Goal: Information Seeking & Learning: Learn about a topic

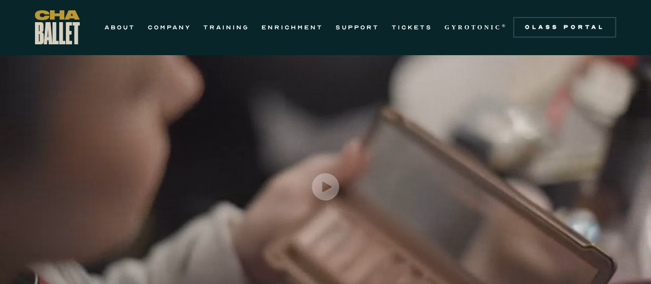
click at [119, 28] on link "ABOUT" at bounding box center [120, 27] width 31 height 12
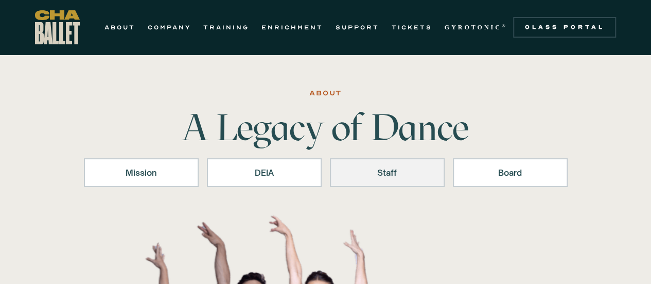
click at [399, 169] on div "Staff" at bounding box center [387, 172] width 88 height 12
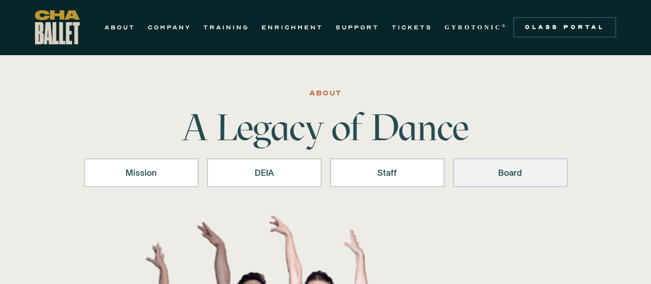
click at [520, 170] on div "Board" at bounding box center [510, 172] width 88 height 12
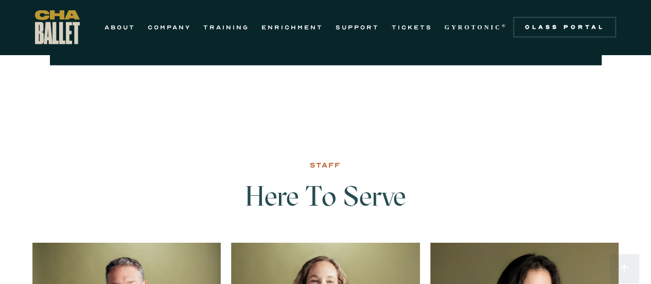
scroll to position [1164, 0]
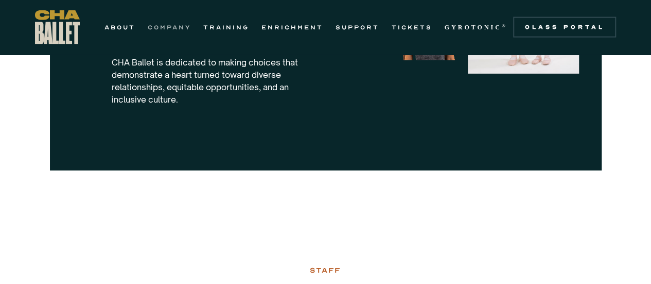
click at [164, 29] on link "COMPANY" at bounding box center [169, 27] width 43 height 12
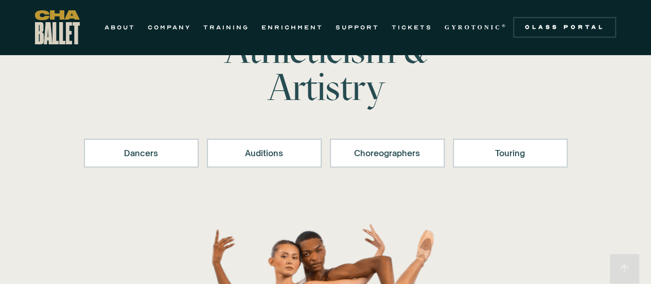
scroll to position [86, 0]
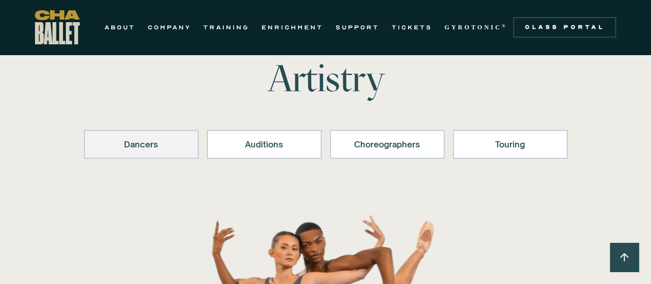
click at [136, 142] on div "Dancers" at bounding box center [141, 144] width 88 height 12
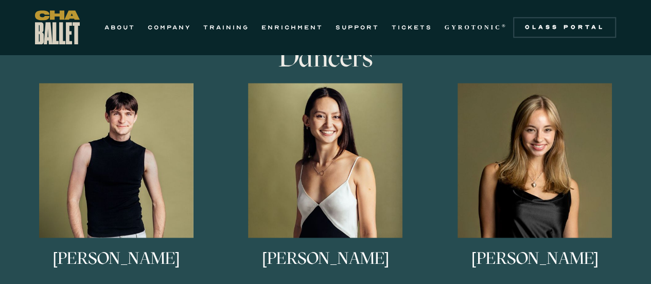
scroll to position [637, 0]
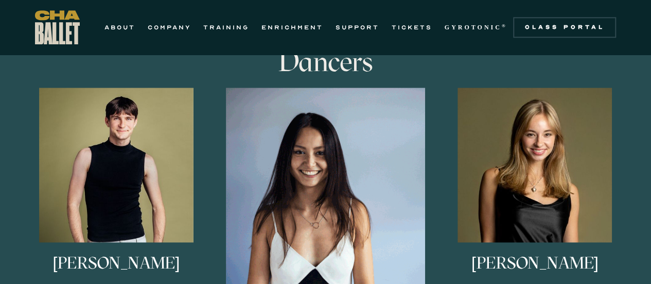
click at [328, 158] on img at bounding box center [325, 187] width 199 height 199
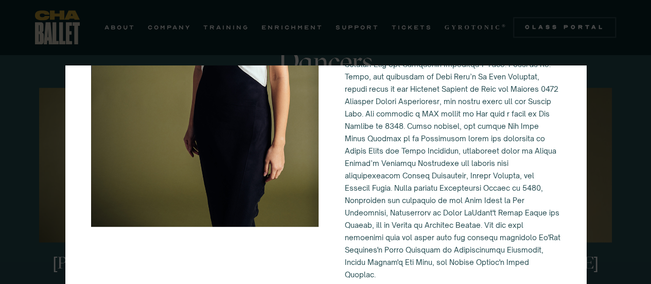
scroll to position [0, 0]
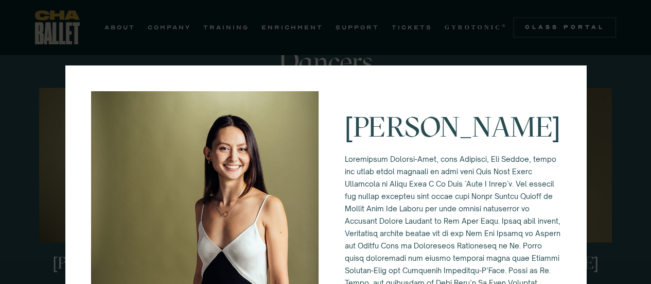
scroll to position [86, 0]
